Goal: Check status: Check status

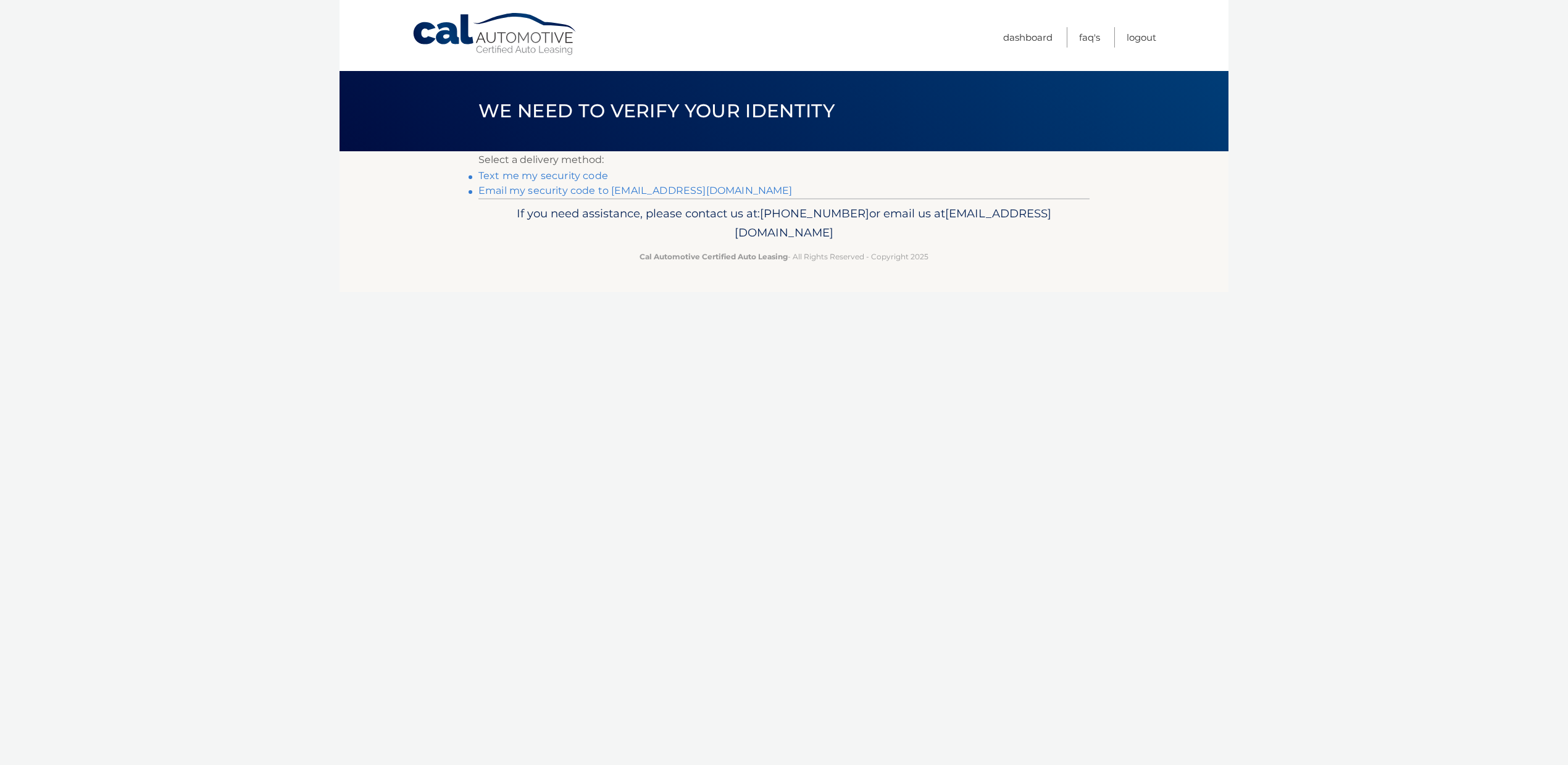
click at [682, 191] on link "Email my security code to [EMAIL_ADDRESS][DOMAIN_NAME]" at bounding box center [636, 190] width 314 height 12
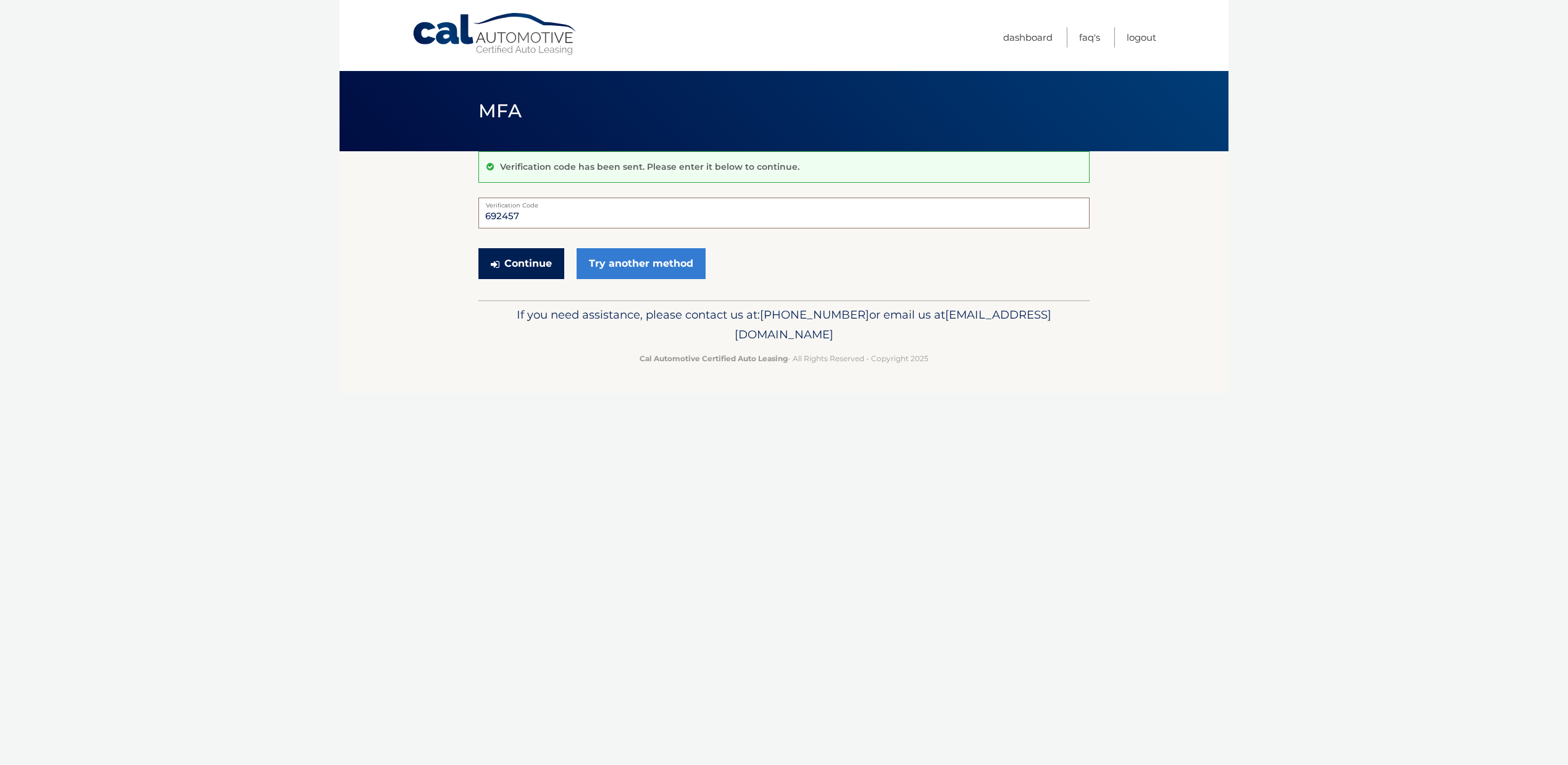
type input "692457"
click at [530, 257] on button "Continue" at bounding box center [521, 263] width 86 height 31
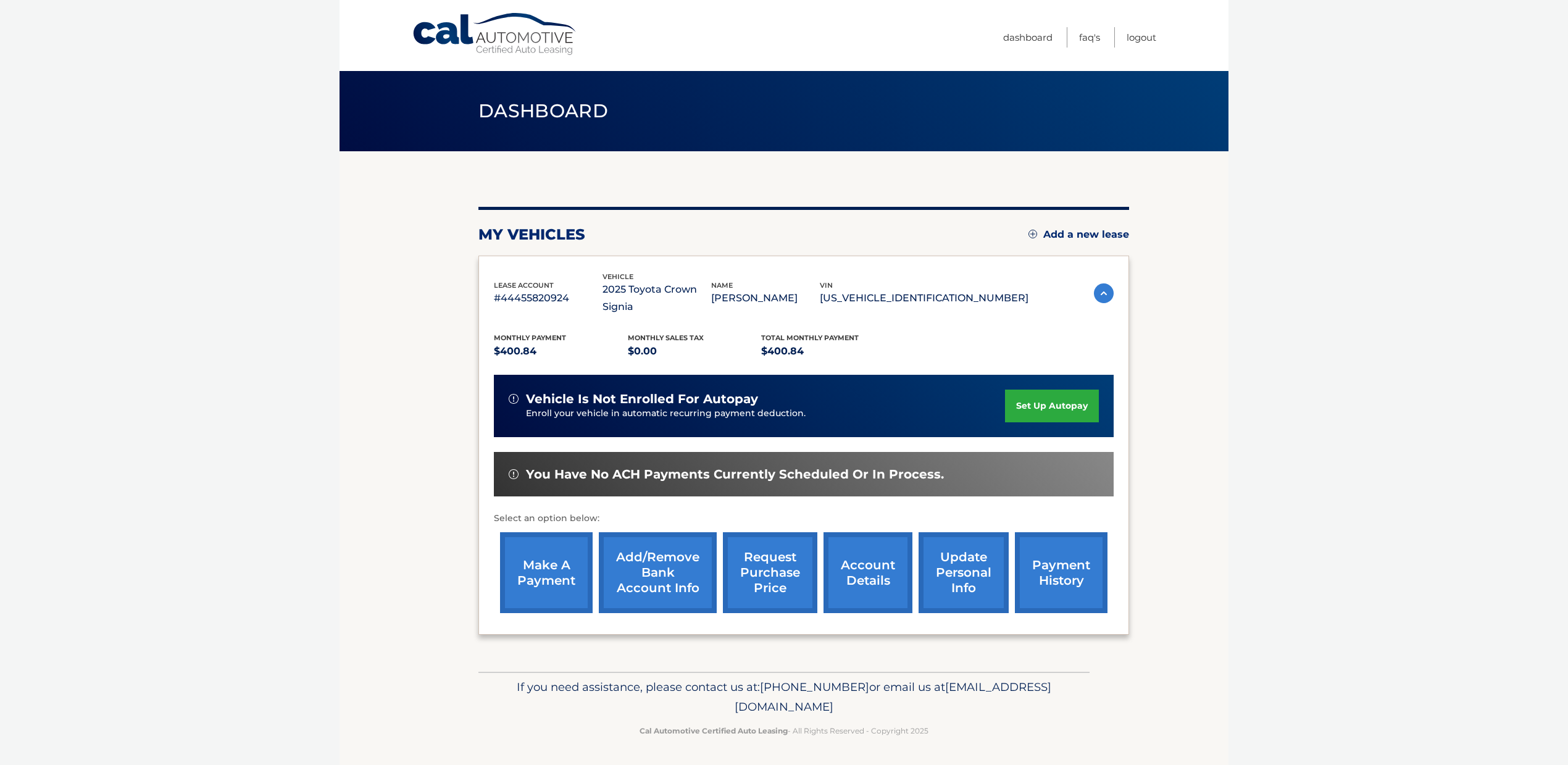
click at [1055, 536] on link "payment history" at bounding box center [1061, 572] width 93 height 81
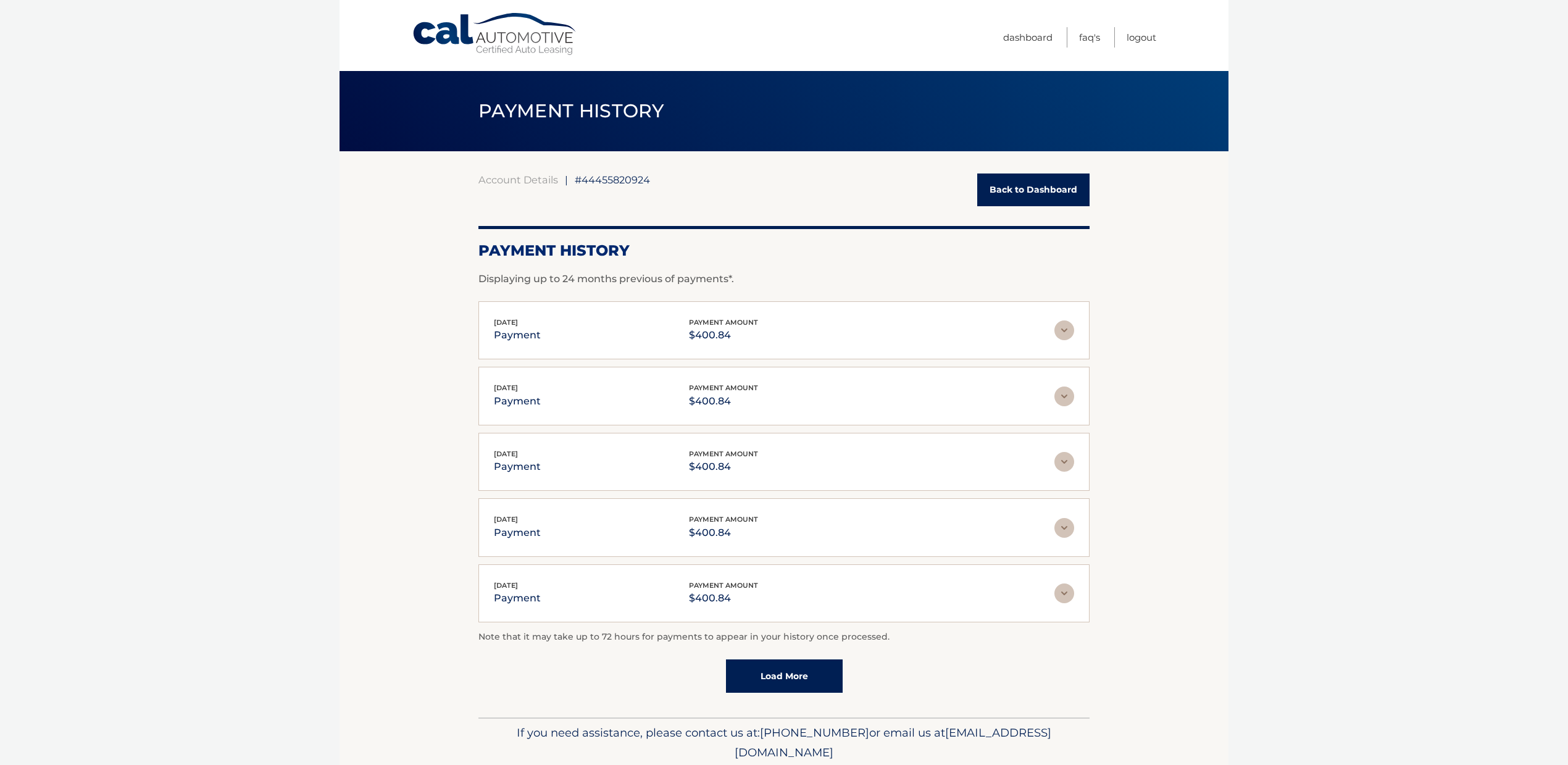
scroll to position [1, 0]
click at [1001, 197] on link "Back to Dashboard" at bounding box center [1033, 189] width 112 height 33
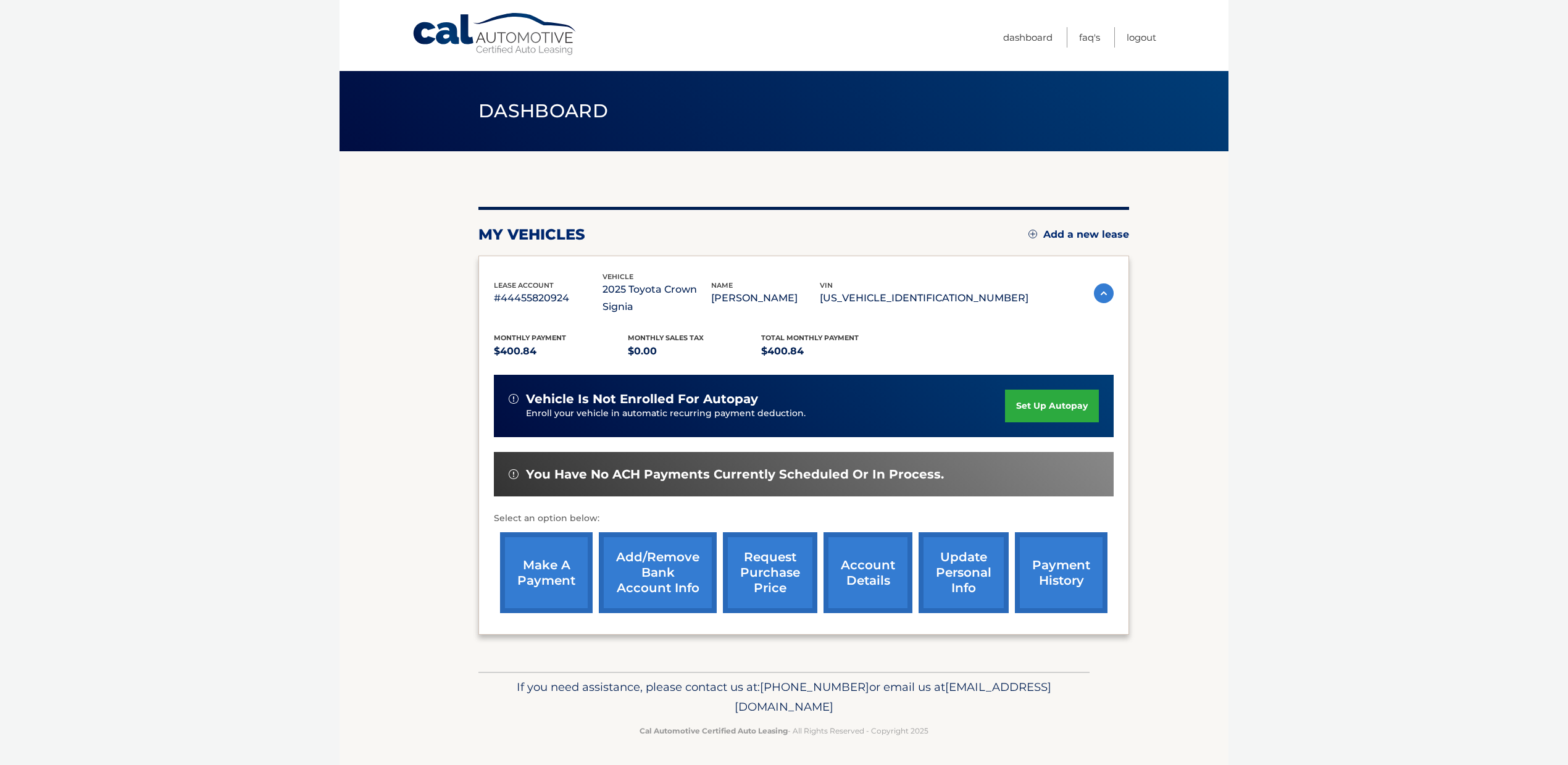
click at [1102, 283] on img at bounding box center [1103, 293] width 20 height 20
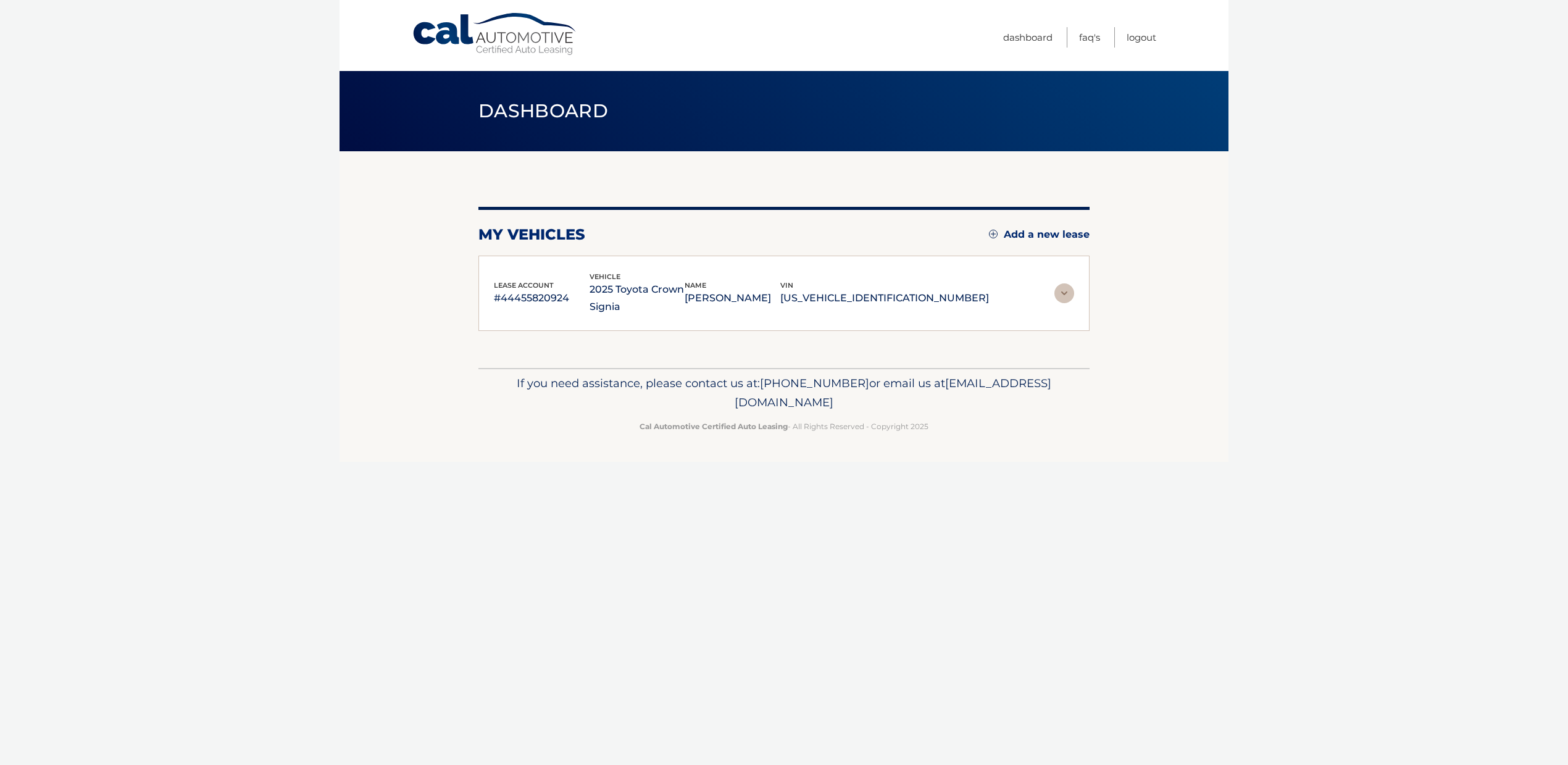
click at [1065, 293] on img at bounding box center [1064, 293] width 20 height 20
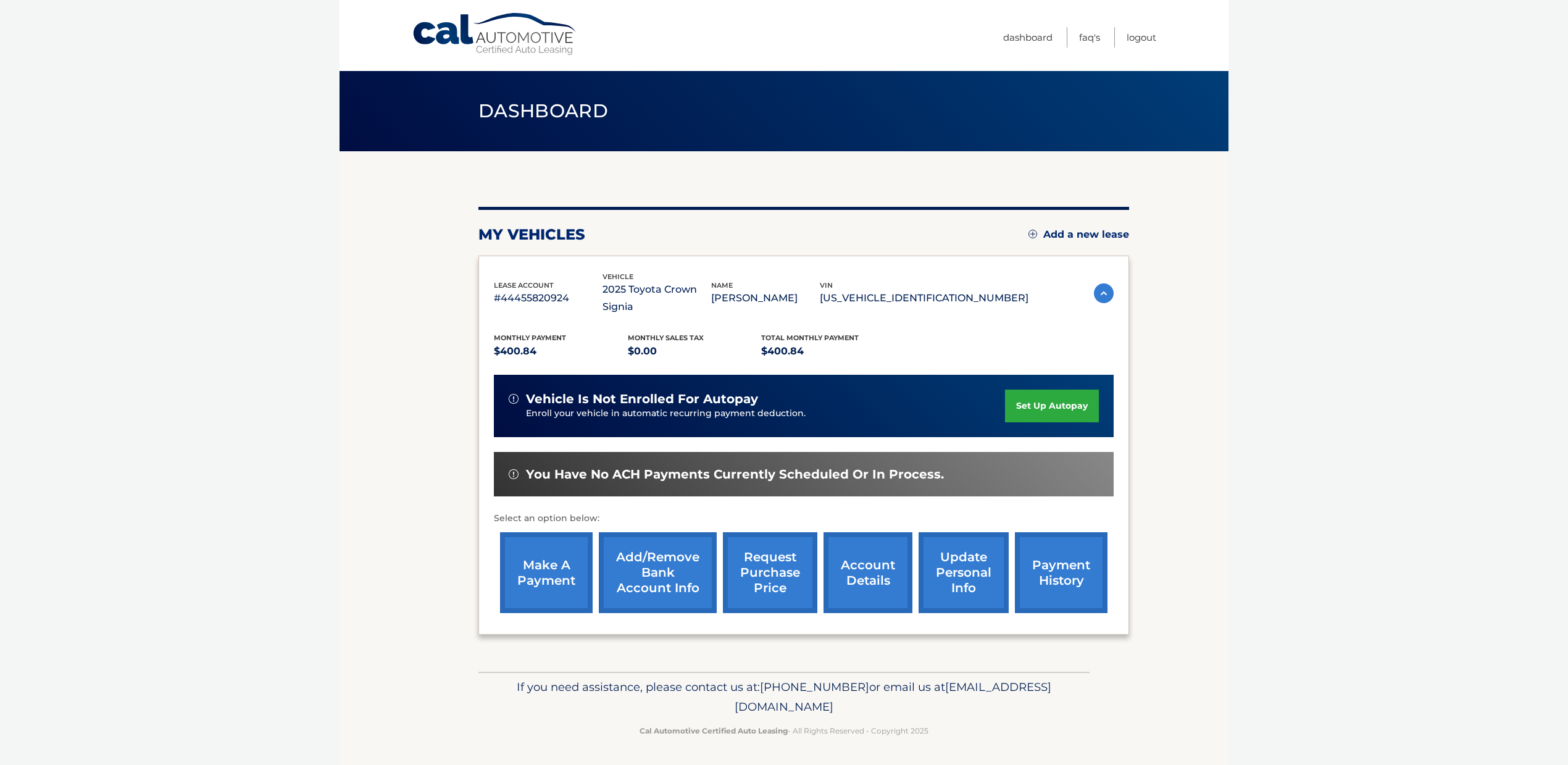
click at [881, 549] on link "account details" at bounding box center [868, 572] width 89 height 81
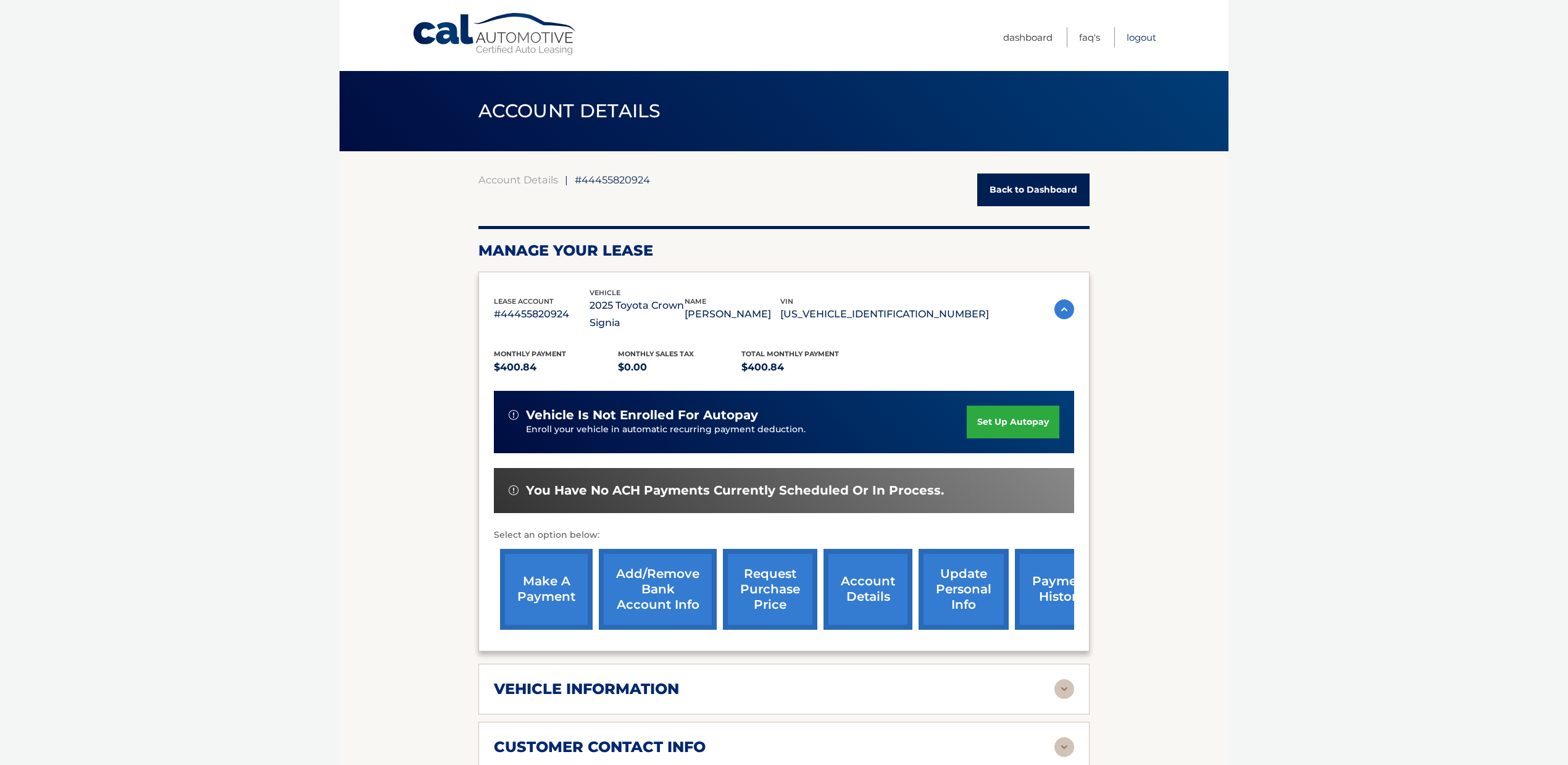
scroll to position [-1, 1]
click at [1145, 38] on link "Logout" at bounding box center [1141, 37] width 30 height 20
